Goal: Task Accomplishment & Management: Complete application form

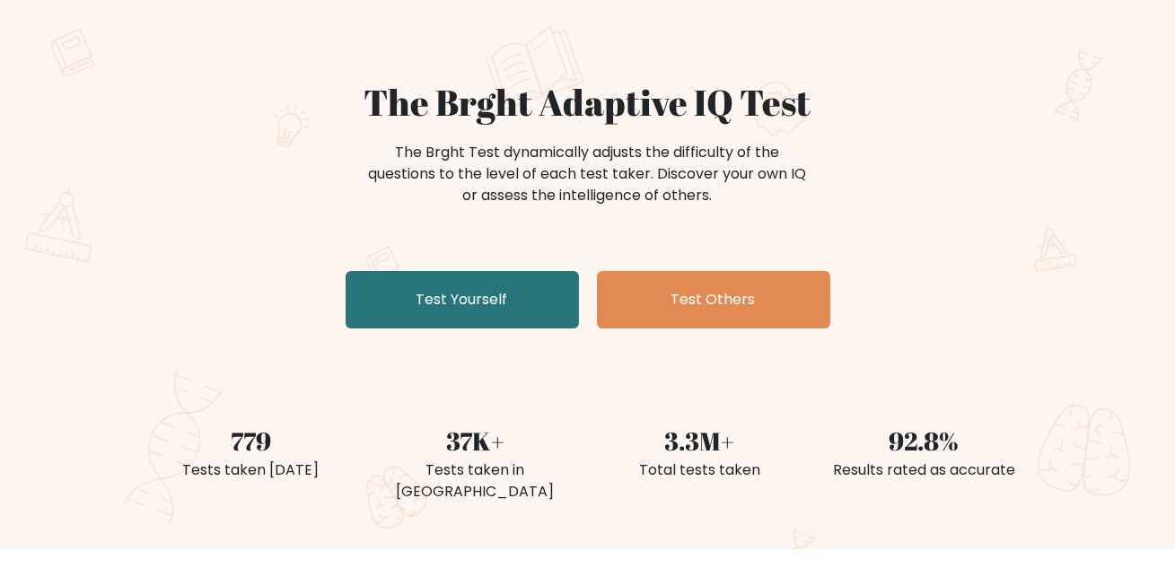
scroll to position [107, 0]
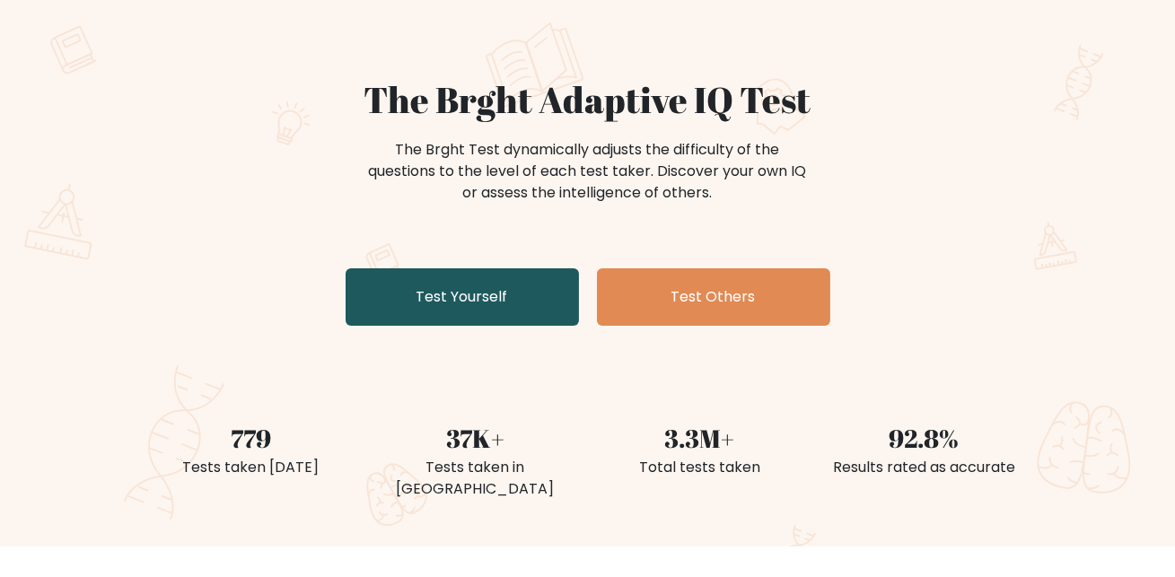
click at [407, 326] on link "Test Yourself" at bounding box center [462, 296] width 233 height 57
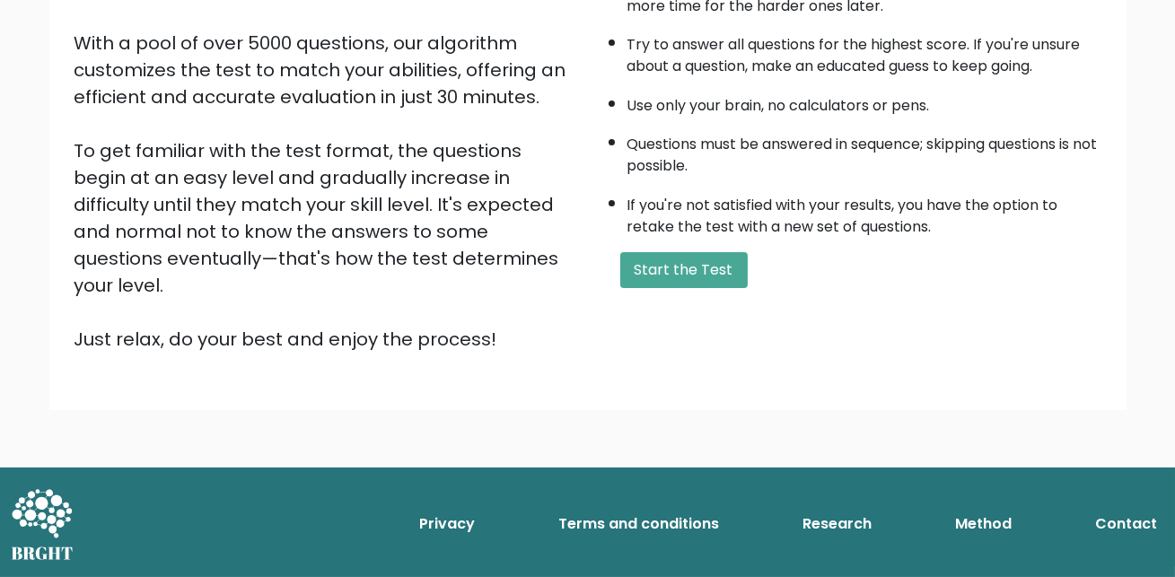
scroll to position [413, 0]
click at [722, 288] on button "Start the Test" at bounding box center [684, 270] width 128 height 36
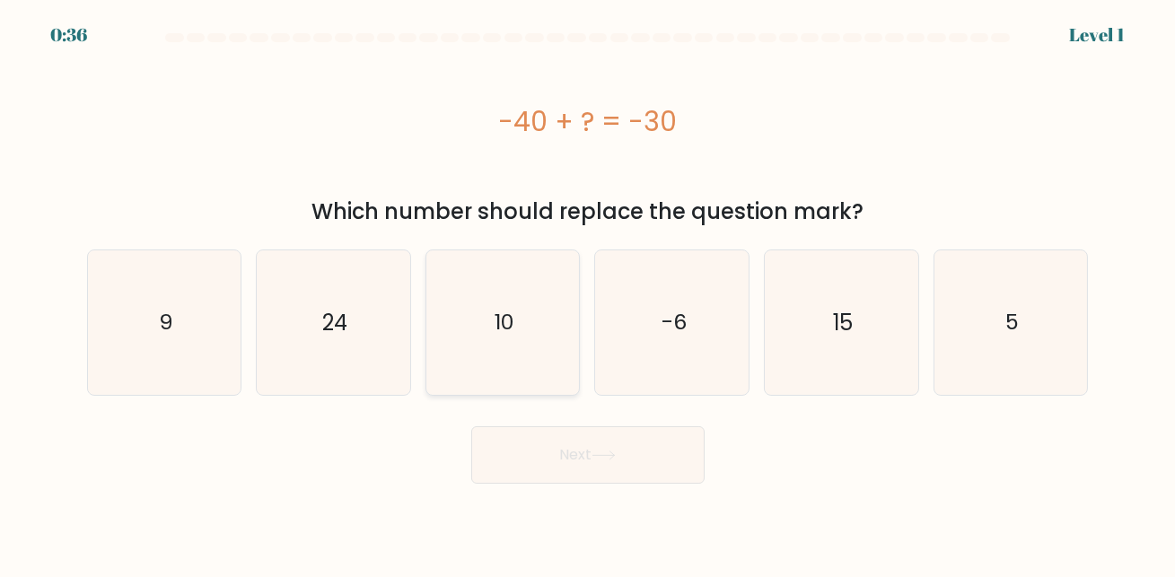
click at [501, 333] on text "10" at bounding box center [505, 323] width 20 height 30
click at [588, 294] on input "c. 10" at bounding box center [588, 291] width 1 height 4
radio input "true"
click at [585, 471] on button "Next" at bounding box center [587, 455] width 233 height 57
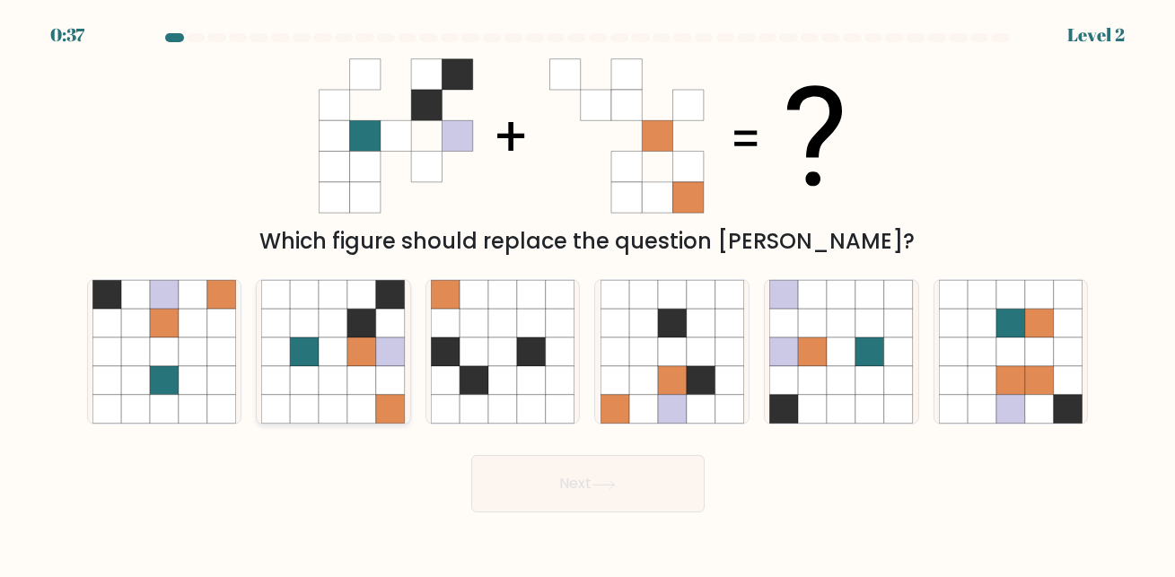
click at [360, 326] on icon at bounding box center [362, 323] width 29 height 29
click at [588, 294] on input "b." at bounding box center [588, 291] width 1 height 4
radio input "true"
click at [568, 487] on button "Next" at bounding box center [587, 483] width 233 height 57
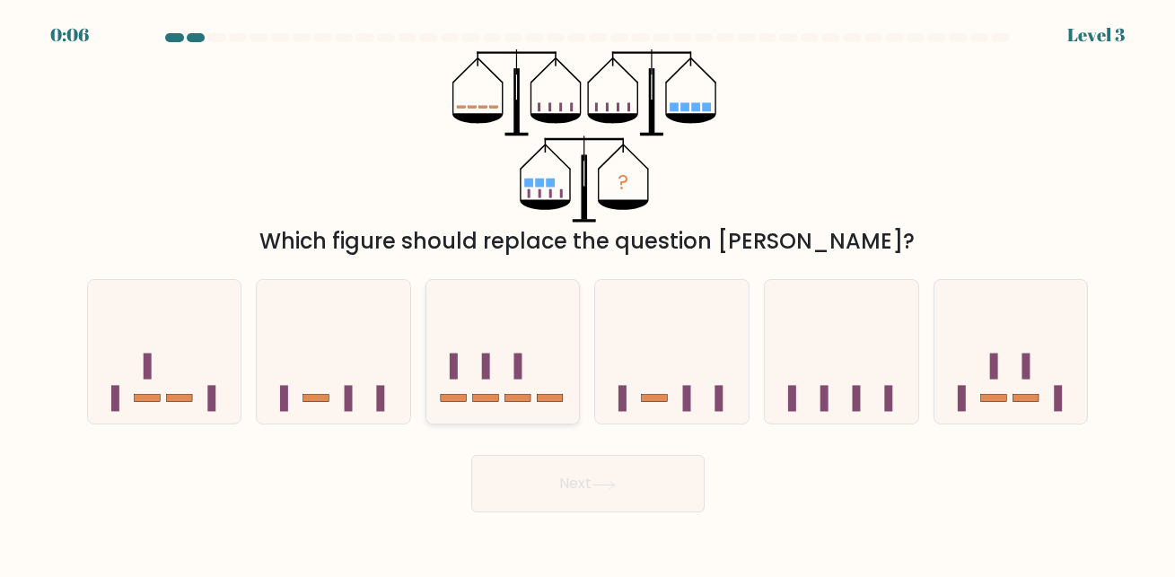
click at [480, 382] on icon at bounding box center [504, 352] width 154 height 127
click at [588, 294] on input "c." at bounding box center [588, 291] width 1 height 4
radio input "true"
click at [601, 491] on button "Next" at bounding box center [587, 483] width 233 height 57
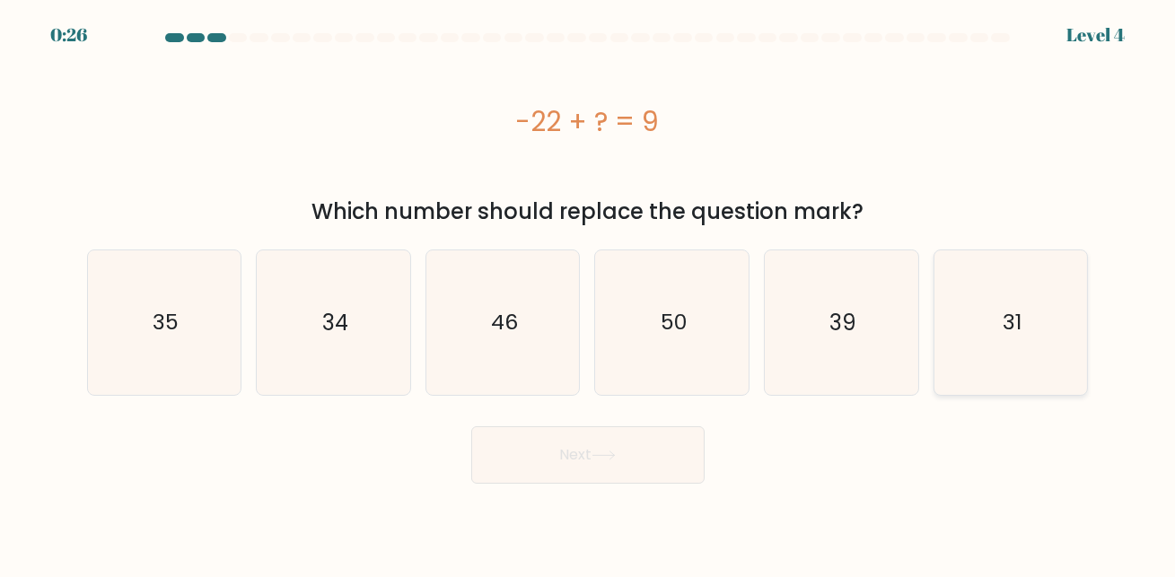
click at [1012, 330] on text "31" at bounding box center [1012, 323] width 19 height 30
click at [589, 294] on input "f. 31" at bounding box center [588, 291] width 1 height 4
radio input "true"
click at [569, 465] on button "Next" at bounding box center [587, 455] width 233 height 57
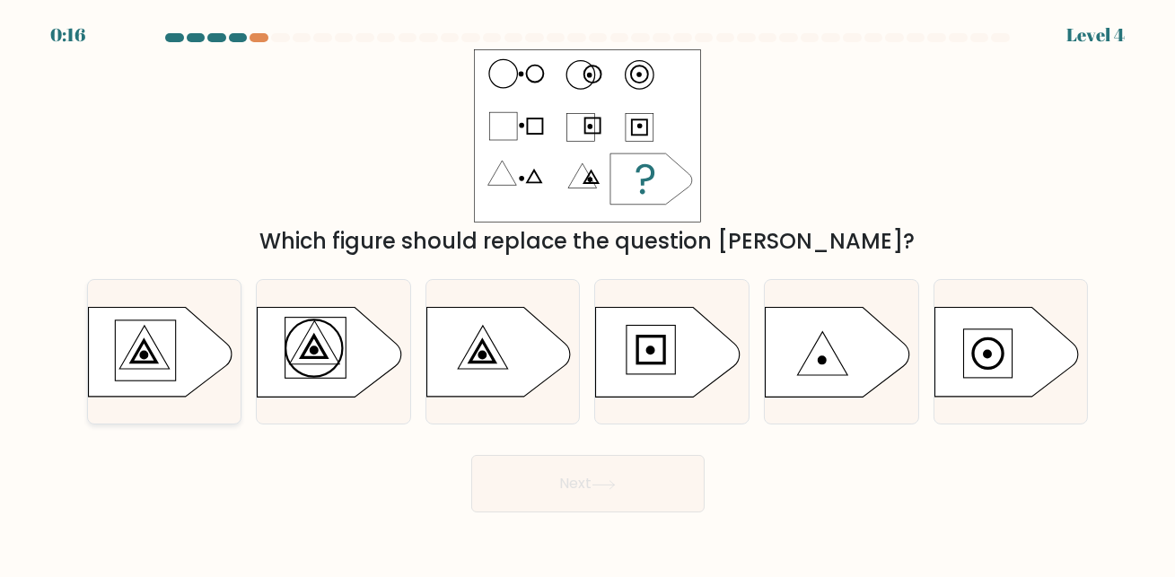
click at [146, 354] on icon at bounding box center [143, 351] width 25 height 22
click at [588, 294] on input "a." at bounding box center [588, 291] width 1 height 4
radio input "true"
click at [537, 497] on button "Next" at bounding box center [587, 483] width 233 height 57
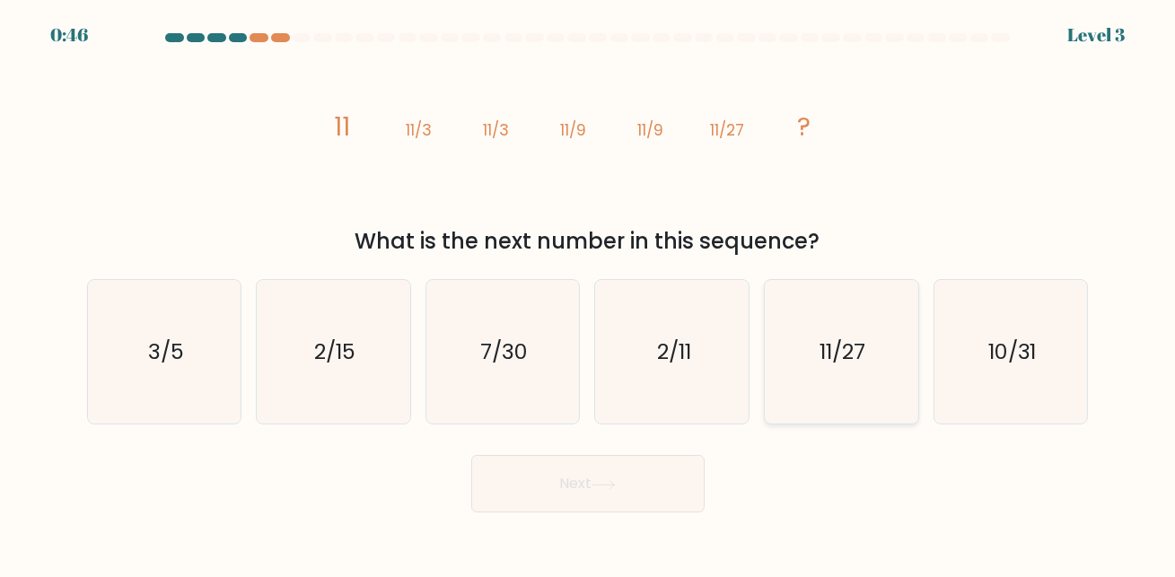
click at [848, 348] on text "11/27" at bounding box center [844, 352] width 46 height 30
click at [589, 294] on input "e. 11/27" at bounding box center [588, 291] width 1 height 4
radio input "true"
click at [605, 513] on button "Next" at bounding box center [587, 483] width 233 height 57
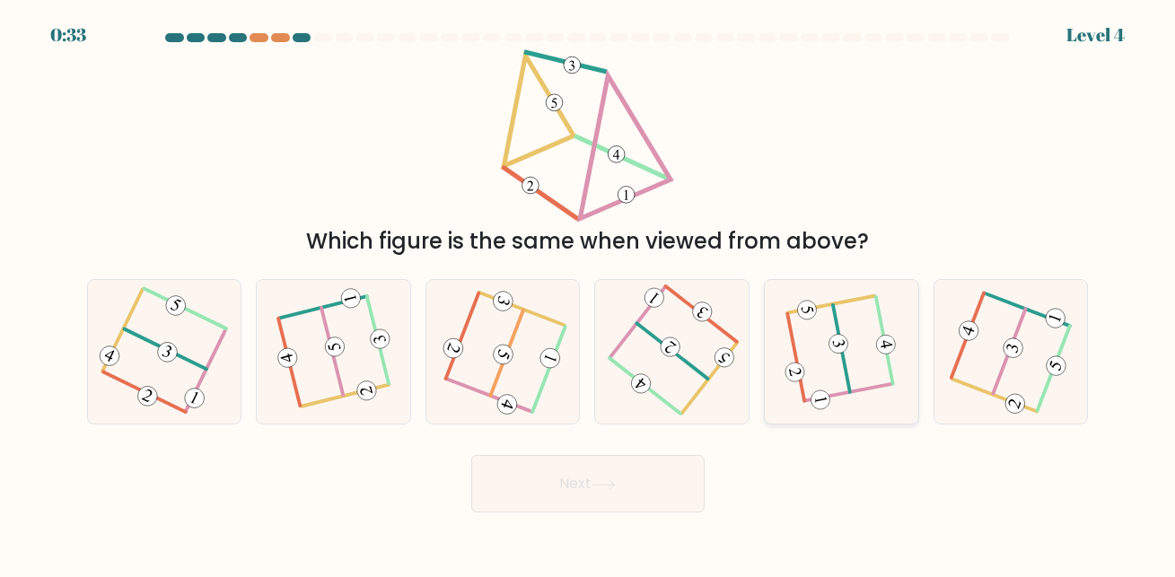
click at [834, 356] on 594 at bounding box center [839, 344] width 22 height 22
click at [589, 294] on input "e." at bounding box center [588, 291] width 1 height 4
radio input "true"
click at [572, 513] on button "Next" at bounding box center [587, 483] width 233 height 57
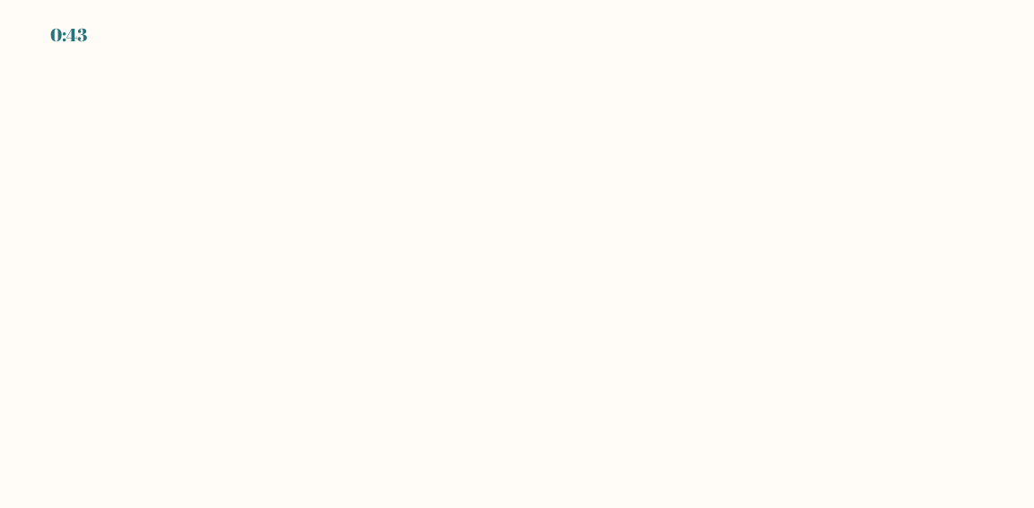
click at [885, 330] on body "0:43" at bounding box center [517, 254] width 1034 height 508
